Goal: Task Accomplishment & Management: Manage account settings

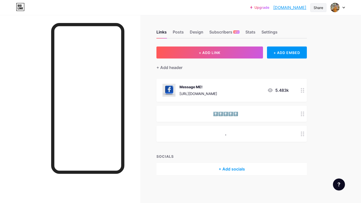
click at [322, 8] on div "Share" at bounding box center [318, 7] width 10 height 5
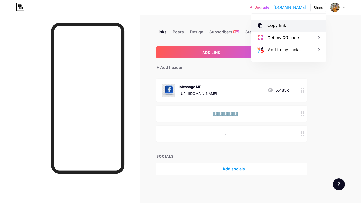
click at [290, 28] on div "Copy link" at bounding box center [288, 26] width 75 height 12
click at [340, 59] on div "Upgrade [DOMAIN_NAME]... [DOMAIN_NAME] Share Copy link [DOMAIN_NAME] Get my QR …" at bounding box center [180, 101] width 361 height 203
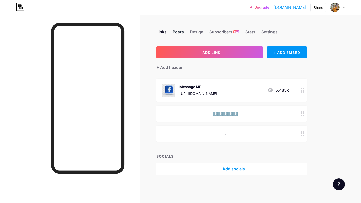
click at [179, 36] on div "Posts" at bounding box center [178, 33] width 11 height 9
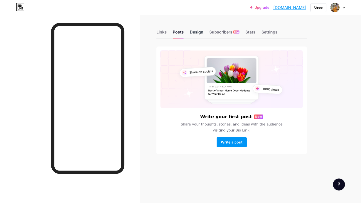
click at [196, 35] on div "Design" at bounding box center [197, 33] width 14 height 9
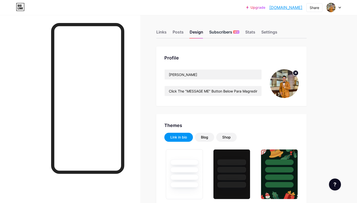
click at [233, 36] on div "Subscribers NEW" at bounding box center [224, 33] width 30 height 9
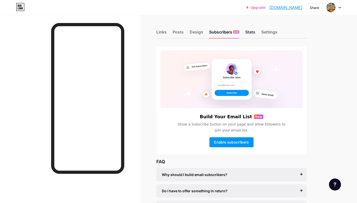
click at [252, 34] on div "Stats" at bounding box center [250, 33] width 10 height 9
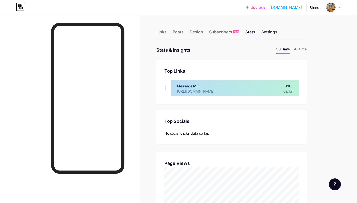
click at [265, 34] on div "Settings" at bounding box center [269, 33] width 16 height 9
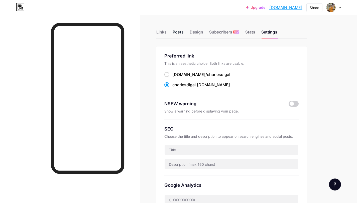
click at [177, 34] on div "Posts" at bounding box center [178, 33] width 11 height 9
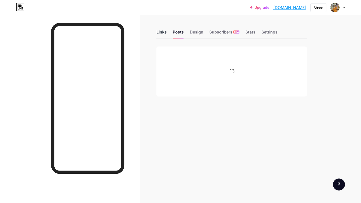
click at [162, 35] on div "Links" at bounding box center [161, 33] width 10 height 9
